Goal: Check status: Check status

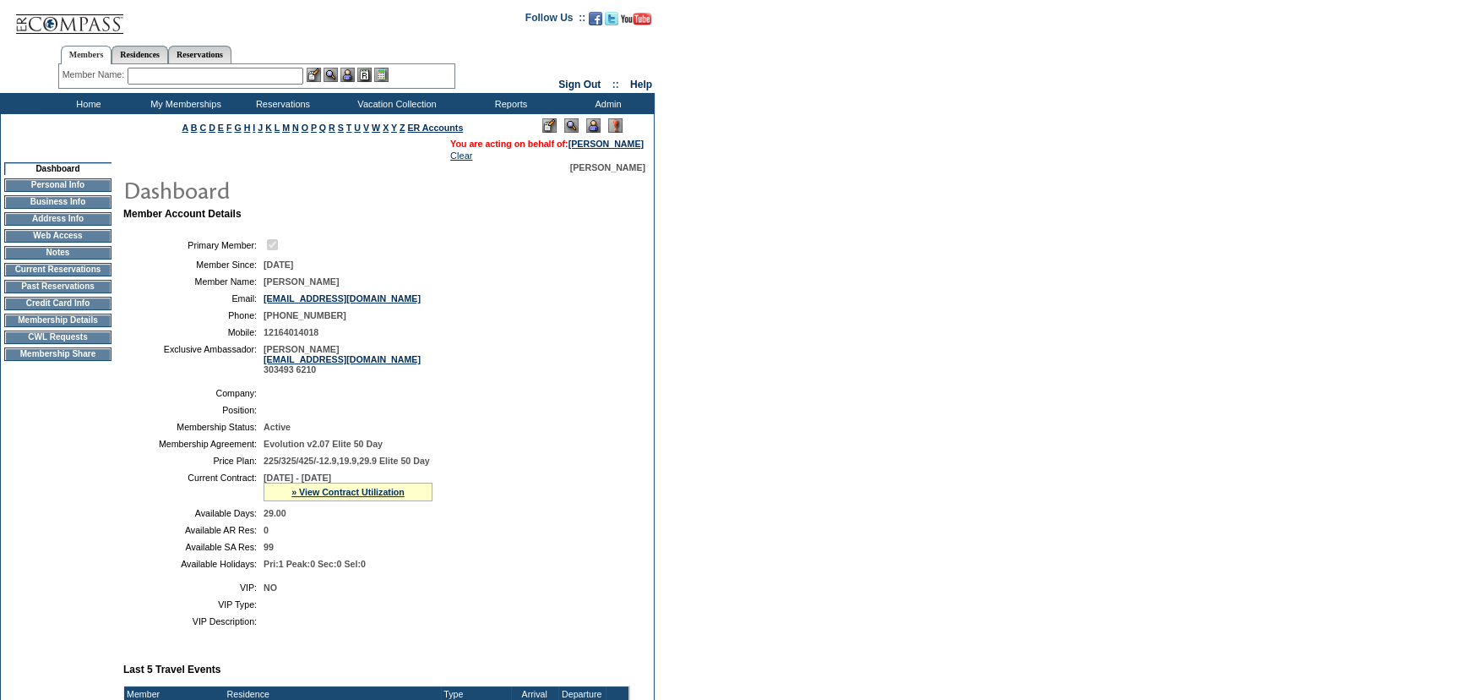
drag, startPoint x: 361, startPoint y: 490, endPoint x: 373, endPoint y: 506, distance: 20.5
click at [361, 490] on link "» View Contract Utilization" at bounding box center [348, 492] width 113 height 10
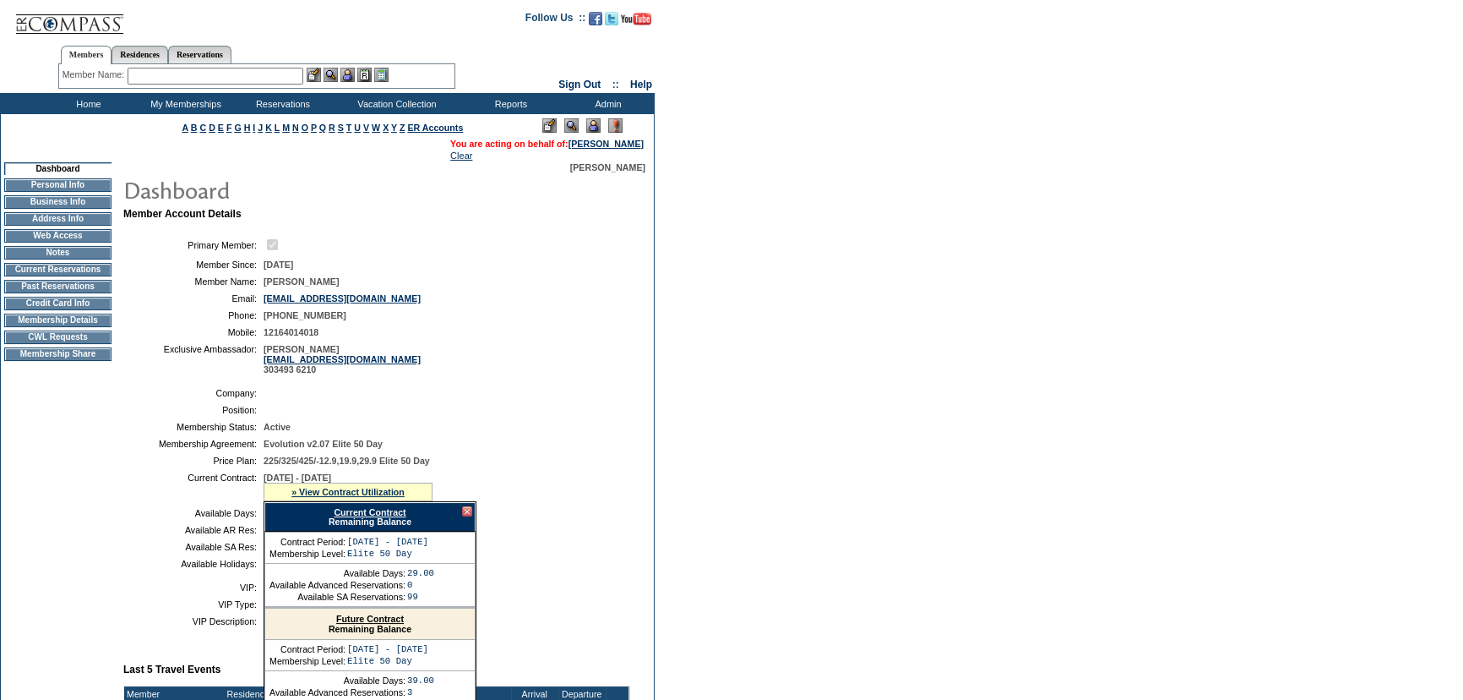
click at [380, 512] on link "Current Contract" at bounding box center [370, 512] width 72 height 10
click at [202, 59] on link "Reservations" at bounding box center [199, 55] width 63 height 18
drag, startPoint x: 177, startPoint y: 76, endPoint x: 192, endPoint y: 80, distance: 15.8
click at [176, 76] on input "text" at bounding box center [160, 76] width 74 height 17
type input "v"
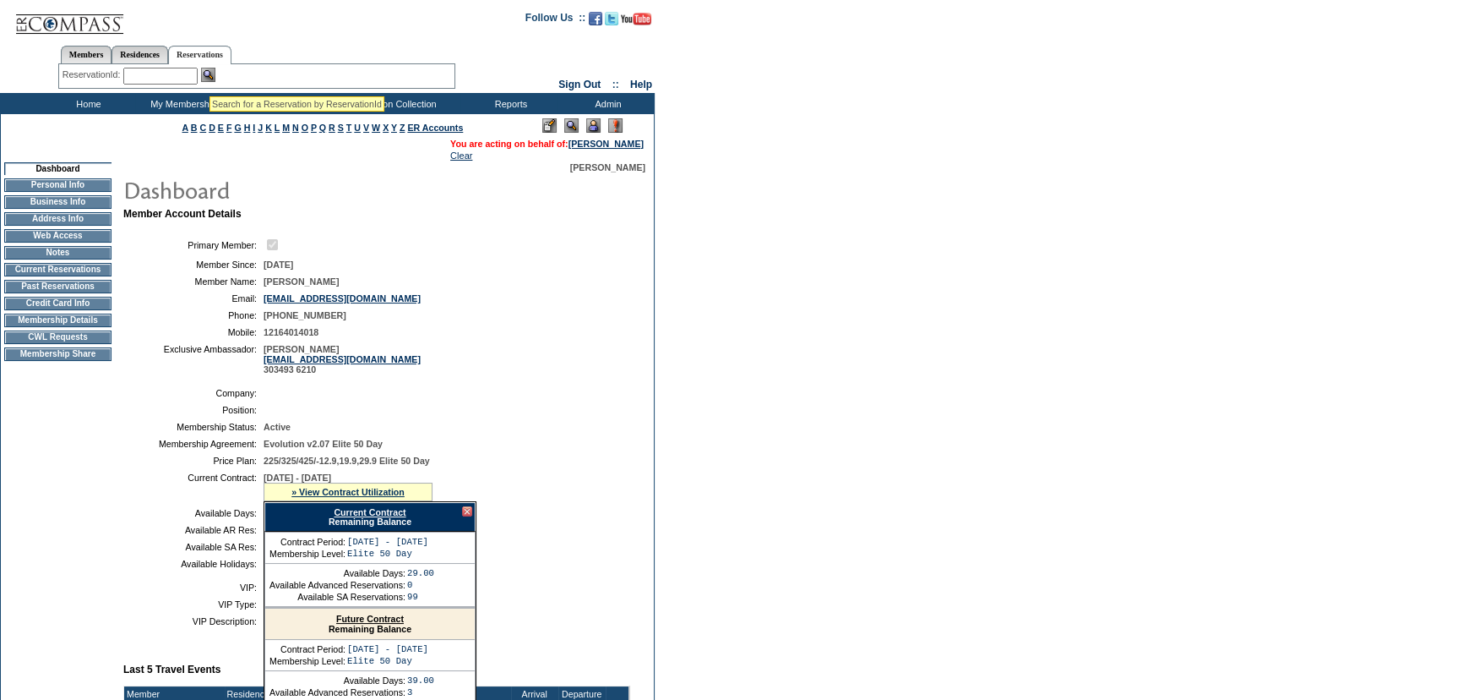
paste input "1759153"
type input "1759153"
click at [210, 76] on img at bounding box center [208, 75] width 14 height 14
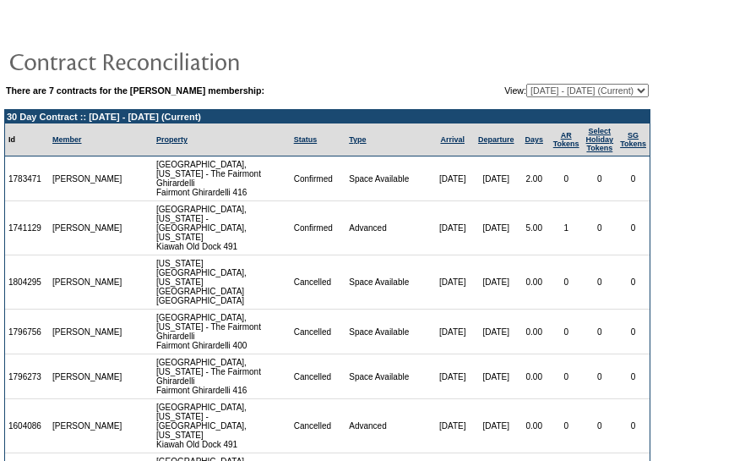
scroll to position [130, 0]
